Goal: Task Accomplishment & Management: Complete application form

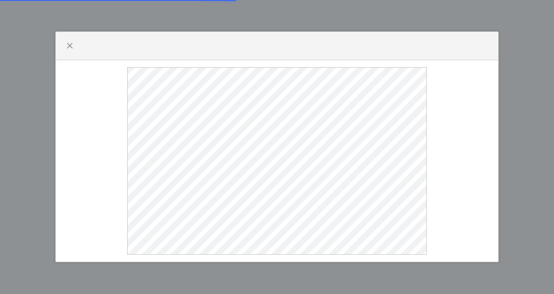
select select
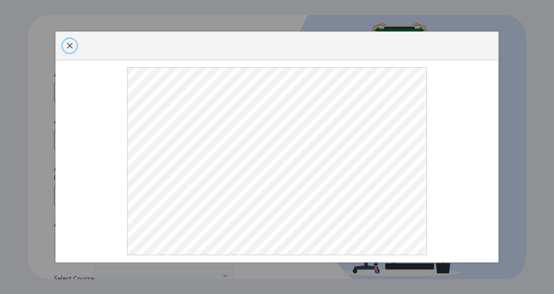
click at [73, 39] on button "button" at bounding box center [70, 46] width 14 height 14
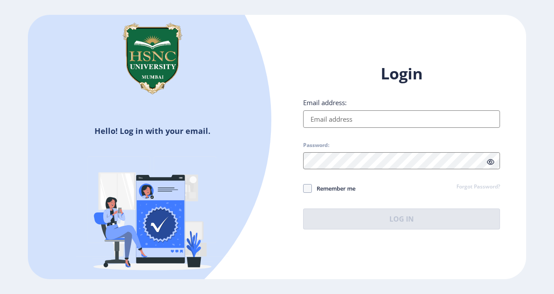
click at [323, 122] on input "Email address:" at bounding box center [401, 118] width 197 height 17
type input "[EMAIL_ADDRESS][DOMAIN_NAME]"
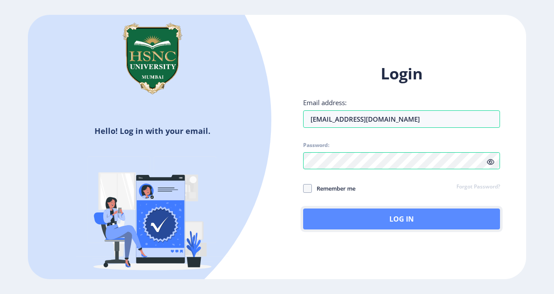
click at [377, 215] on button "Log In" at bounding box center [401, 218] width 197 height 21
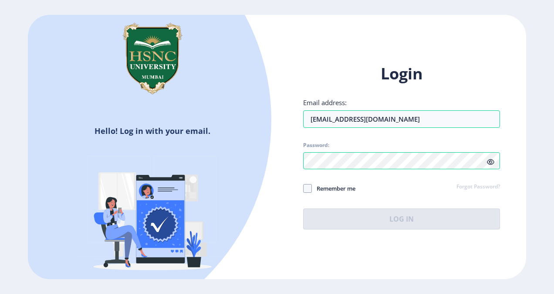
click at [492, 161] on icon at bounding box center [490, 162] width 7 height 7
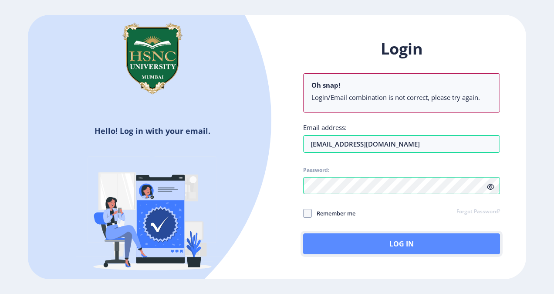
click at [401, 247] on button "Log In" at bounding box center [401, 243] width 197 height 21
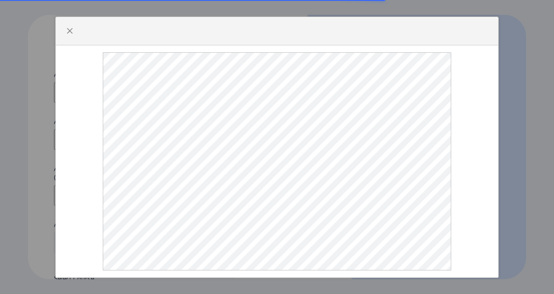
select select
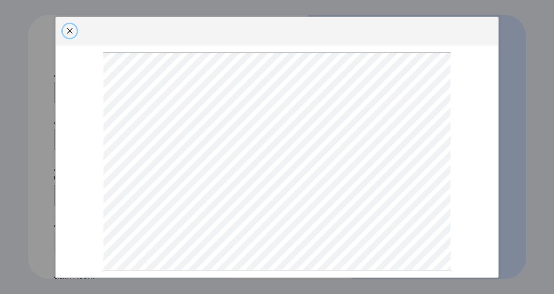
click at [72, 30] on span "button" at bounding box center [69, 30] width 7 height 7
